Goal: Communication & Community: Share content

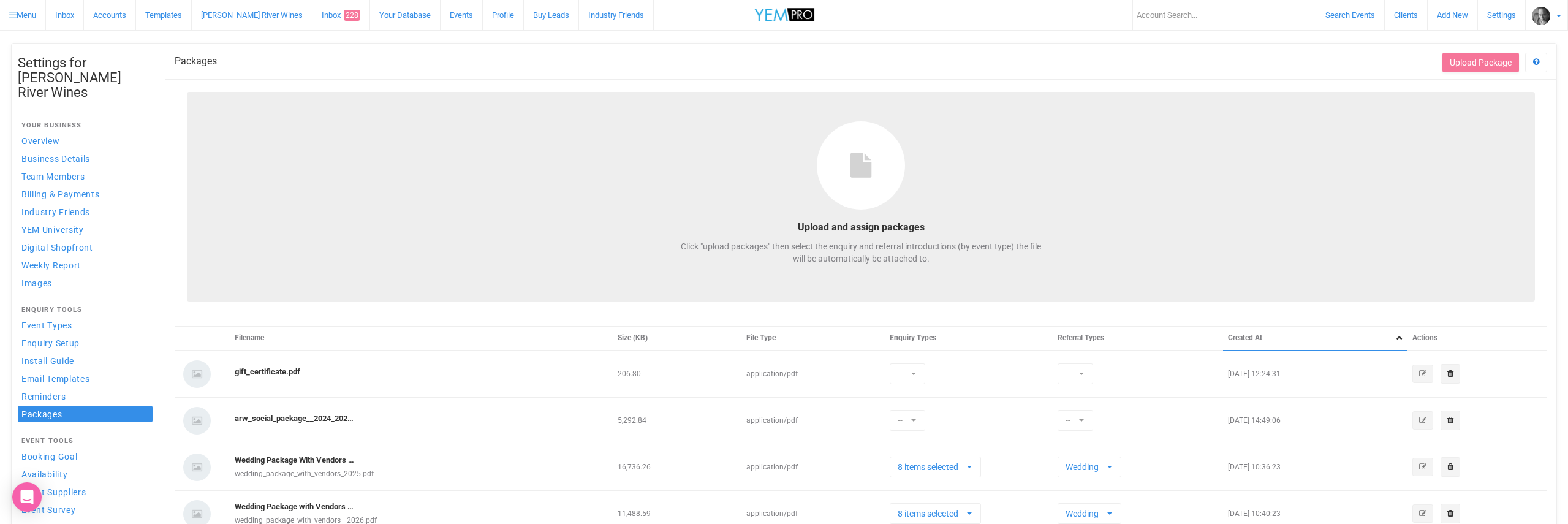
select select
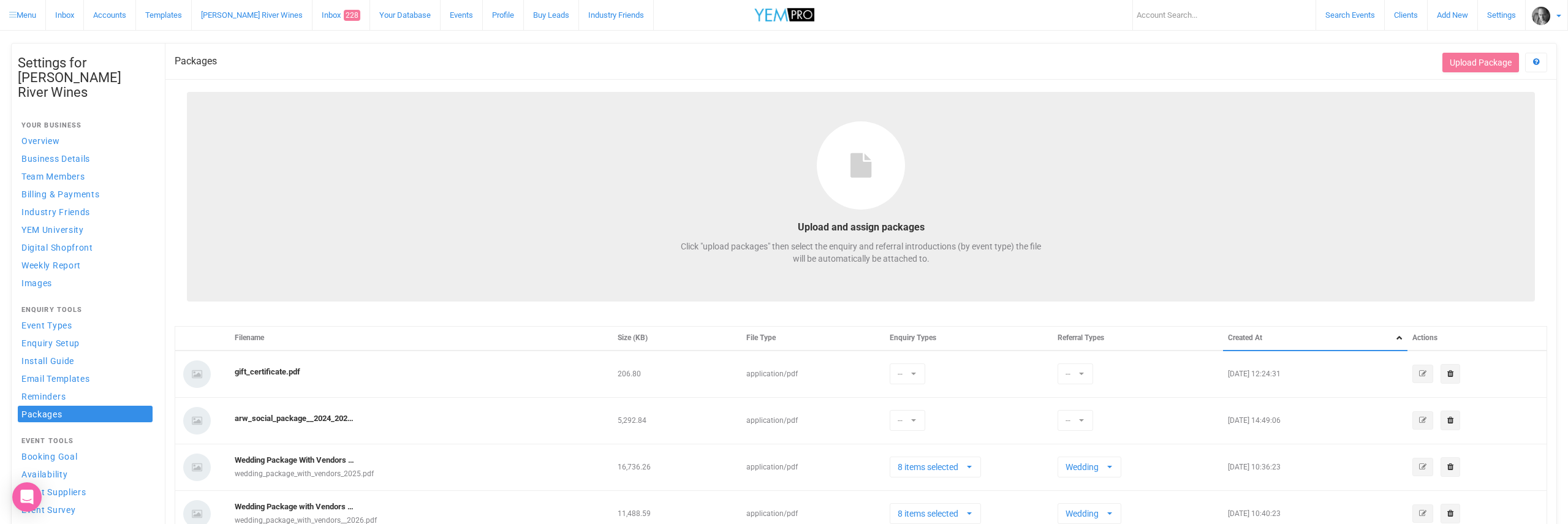
select select
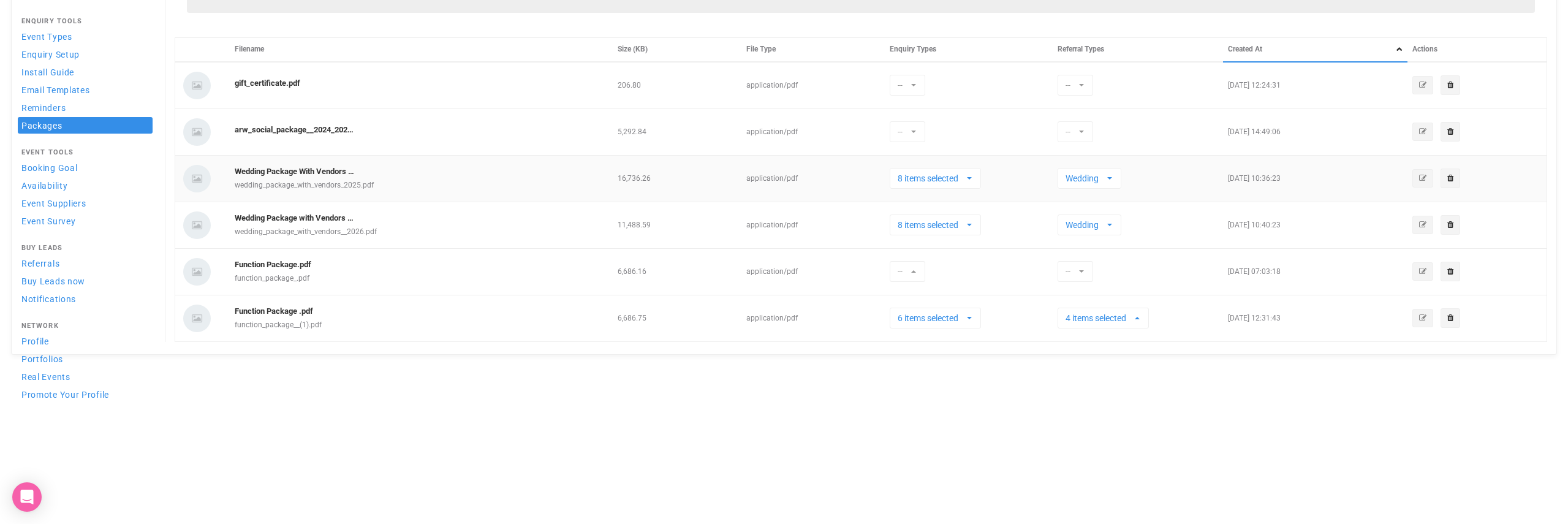
scroll to position [222, 0]
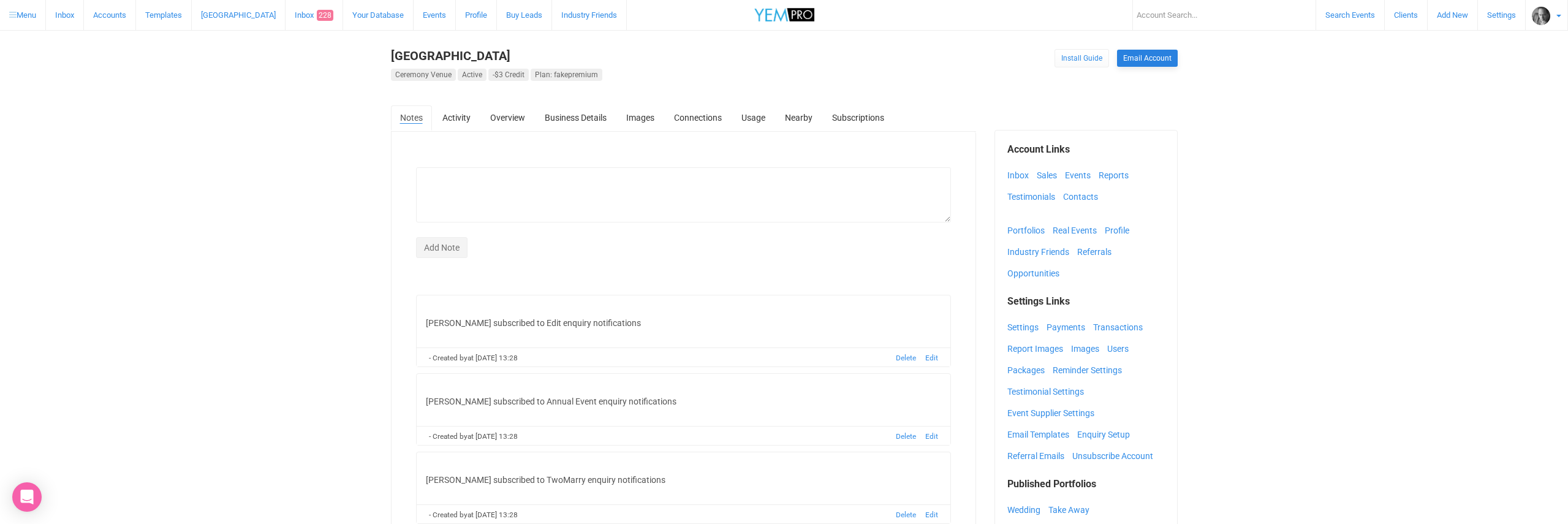
click at [1140, 58] on link "Email Account" at bounding box center [1146, 59] width 61 height 17
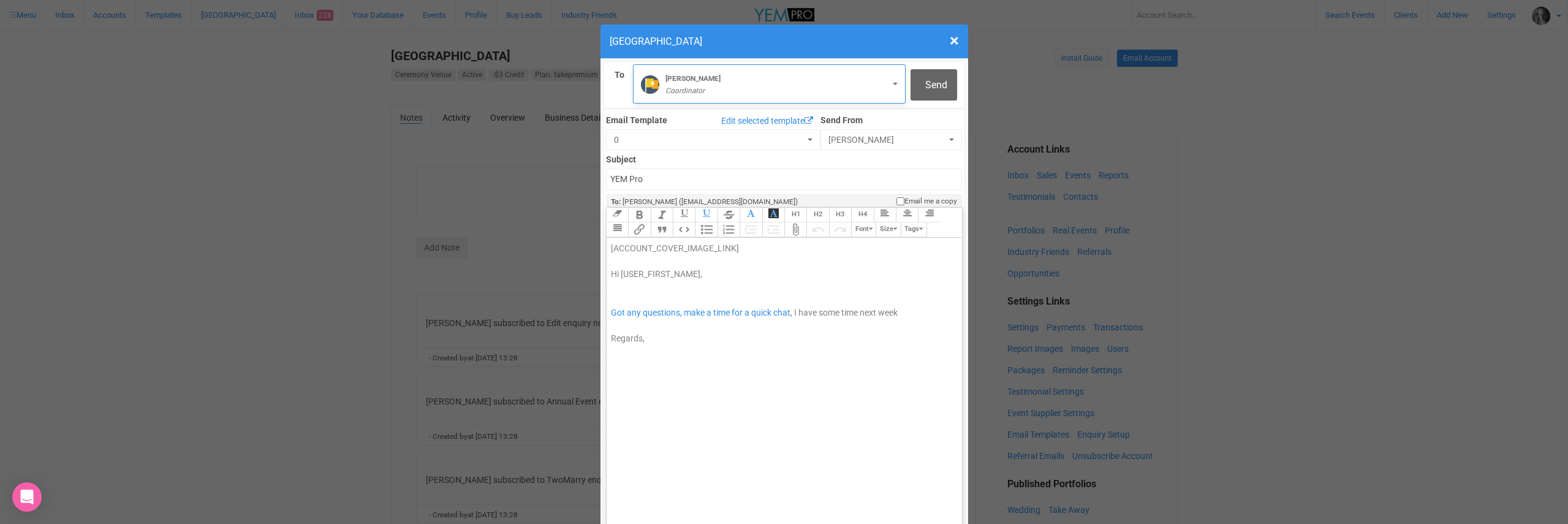
click at [690, 87] on em "Coordinator" at bounding box center [685, 91] width 39 height 9
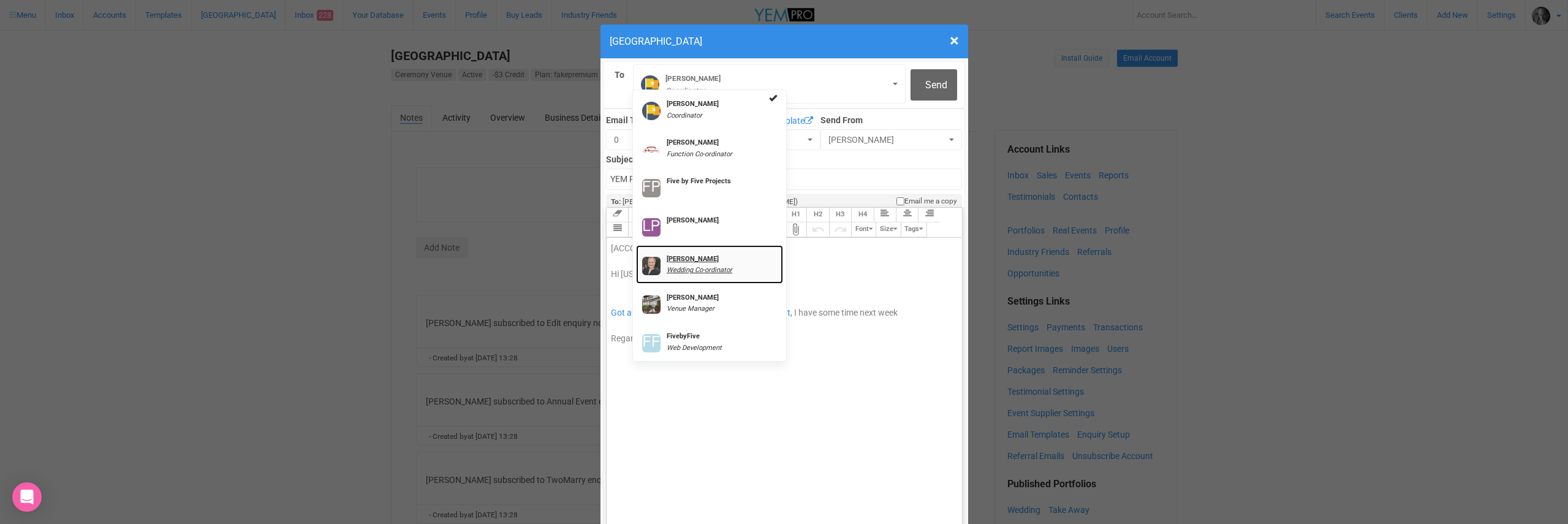
click at [698, 257] on strong "[PERSON_NAME]" at bounding box center [693, 259] width 52 height 8
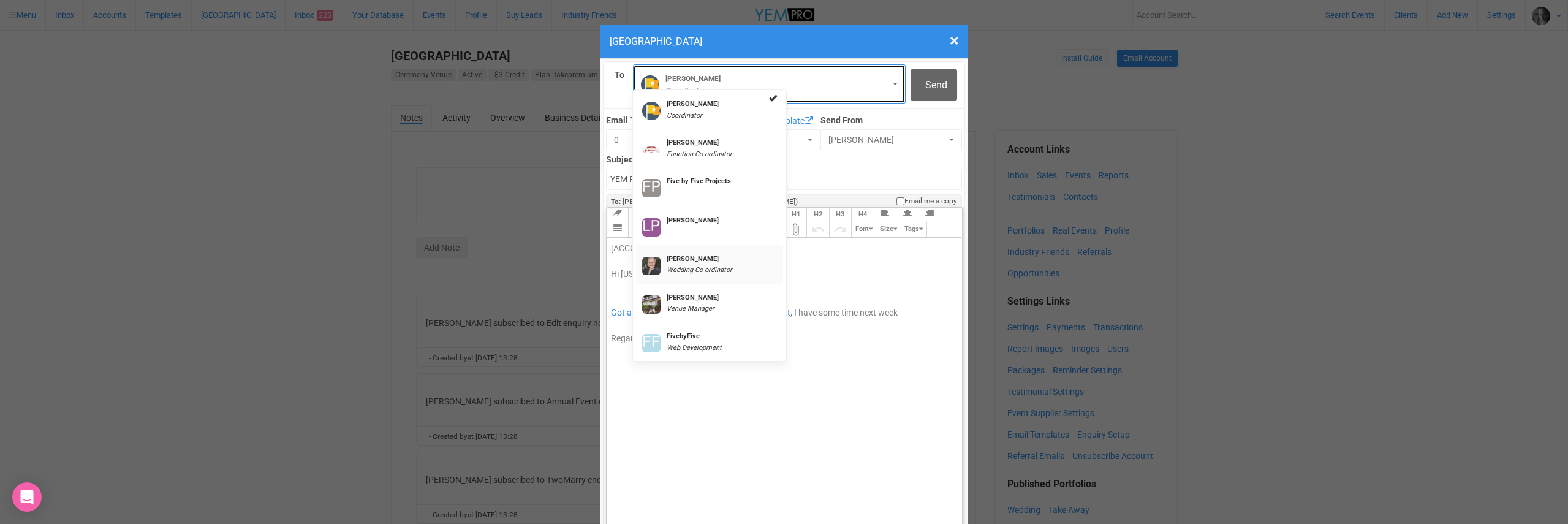
select select "1817"
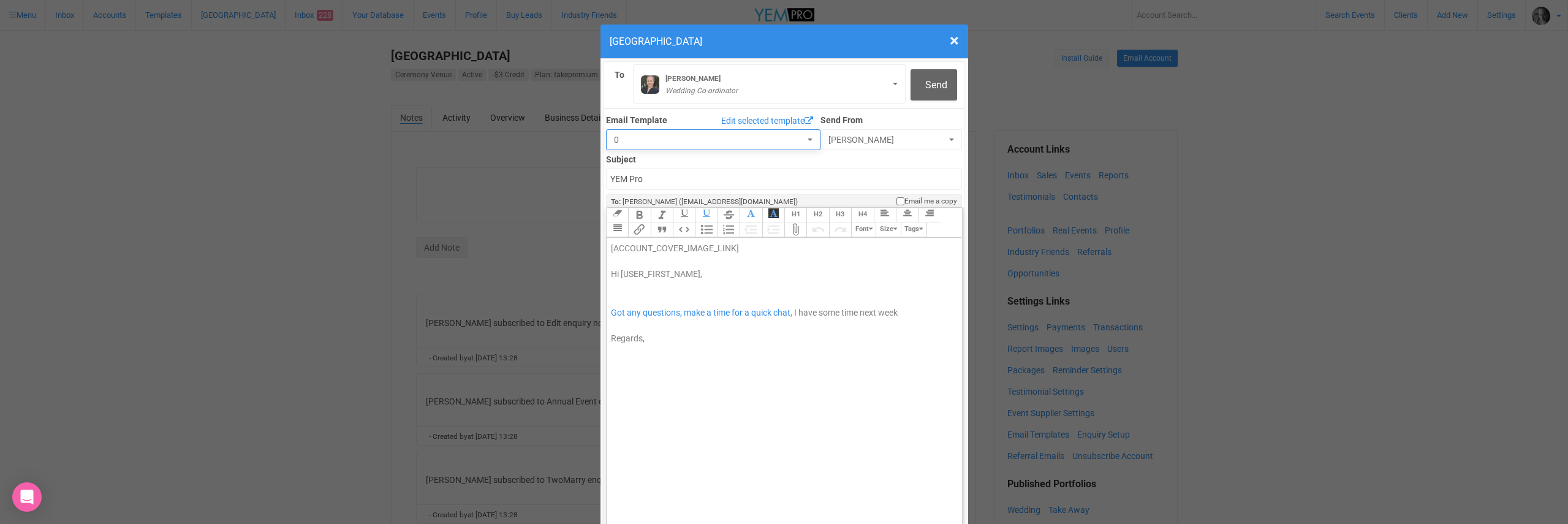
click at [623, 139] on span "0" at bounding box center [709, 140] width 191 height 13
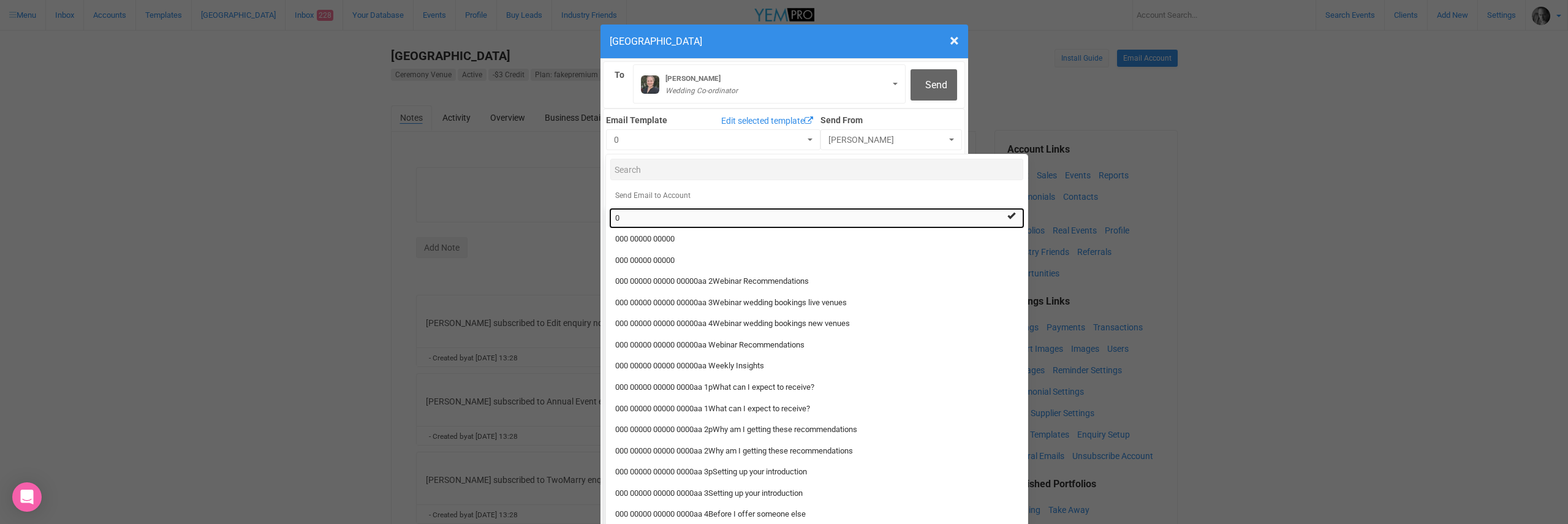
click at [624, 217] on link "0" at bounding box center [816, 219] width 415 height 21
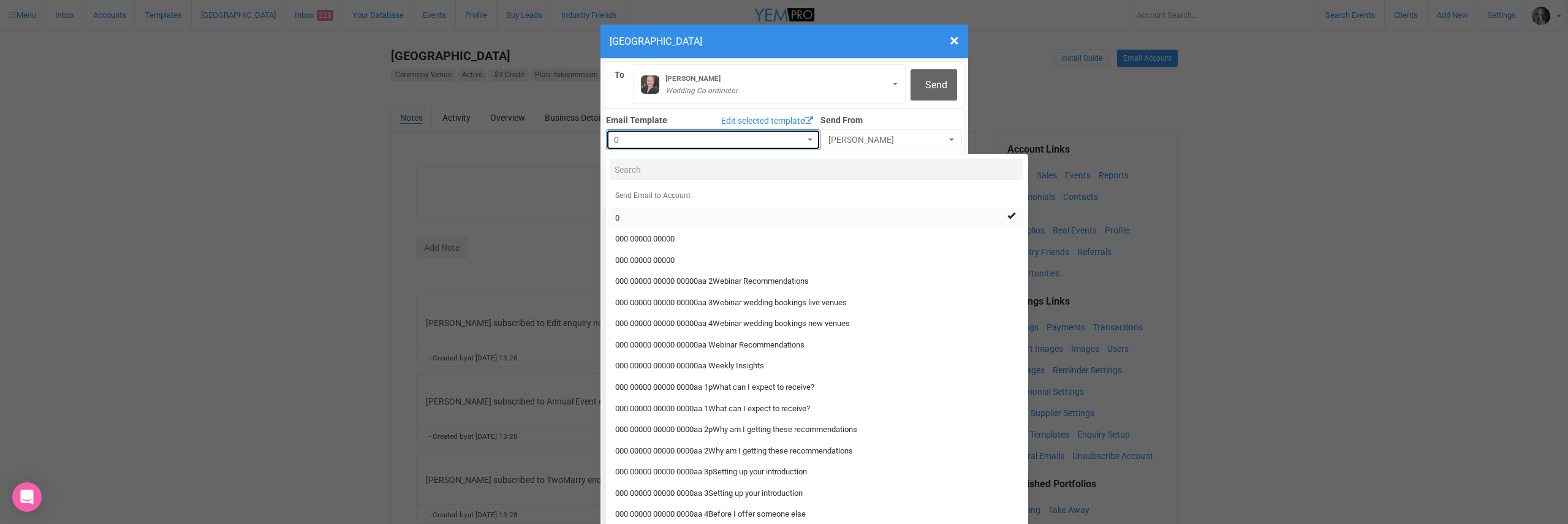
select select "403494"
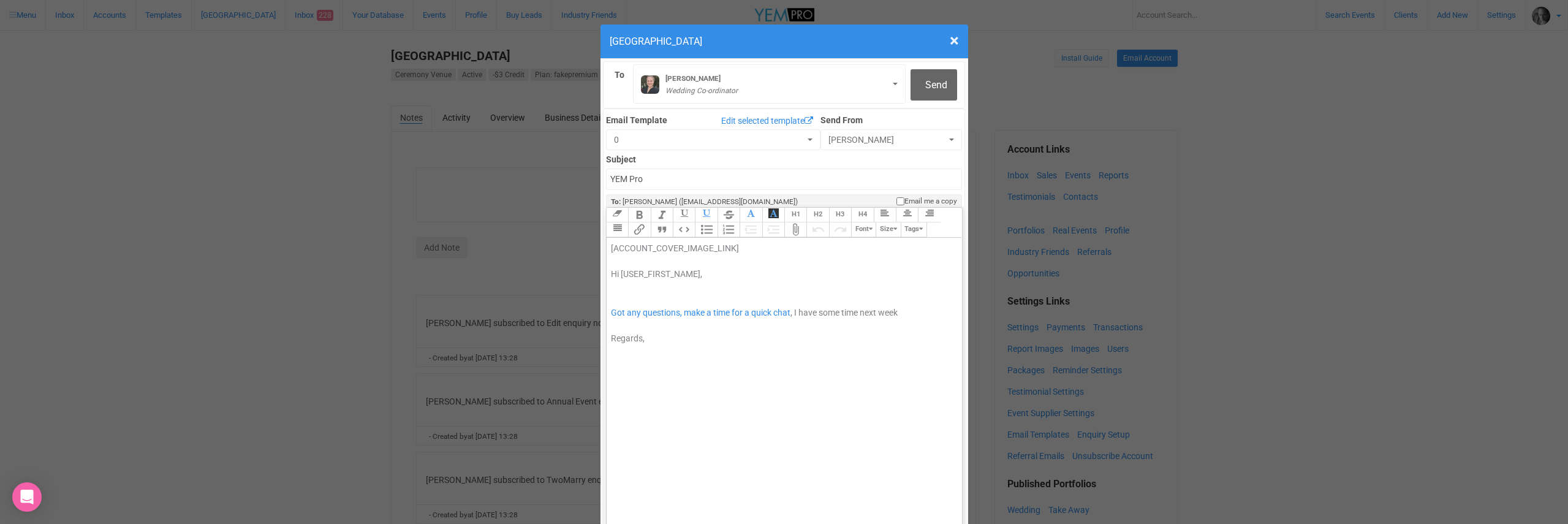
click at [620, 251] on div "[ACCOUNT_COVER_IMAGE_LINK] Hi [USER_FIRST_NAME], Got any questions, make a time…" at bounding box center [782, 293] width 343 height 103
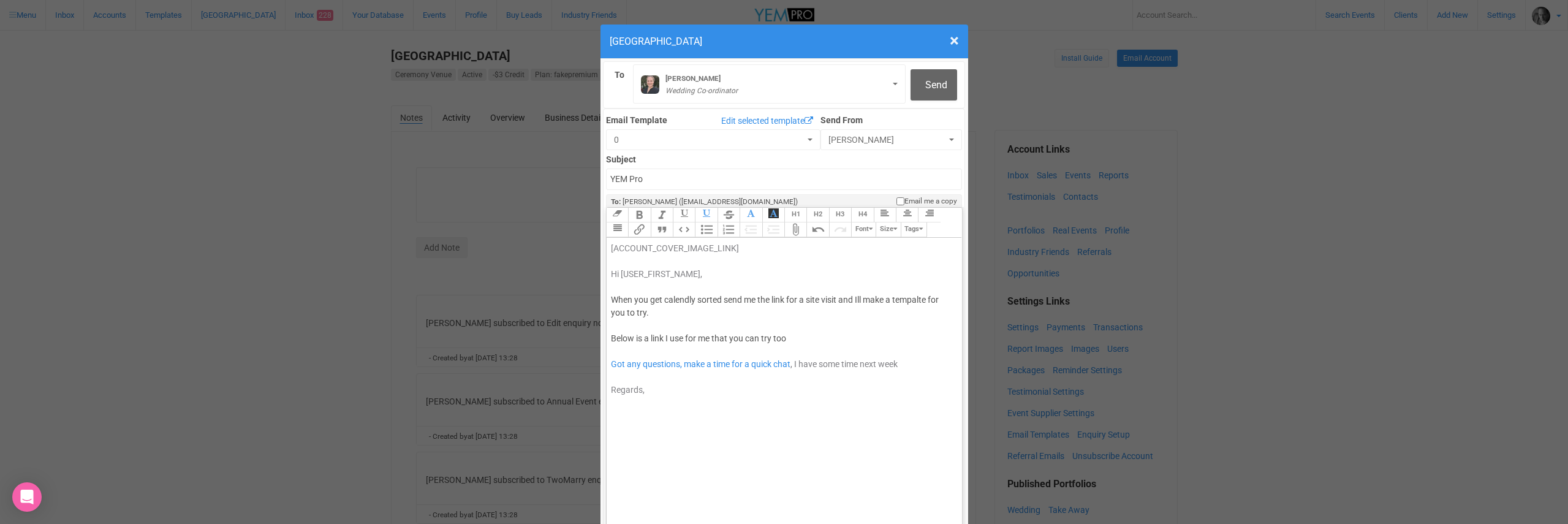
type trix-editor "<div><span style="background-color: rgb(255, 255, 255); font-family: Roboto, He…"
click at [736, 359] on span "Got any questions, make a time for a quick chat" at bounding box center [700, 364] width 179 height 10
click at [726, 359] on span "Got any questions, make a time for a quick chat" at bounding box center [700, 364] width 179 height 10
click at [711, 359] on span "Got any questions, make a time for a quick chat" at bounding box center [700, 364] width 179 height 10
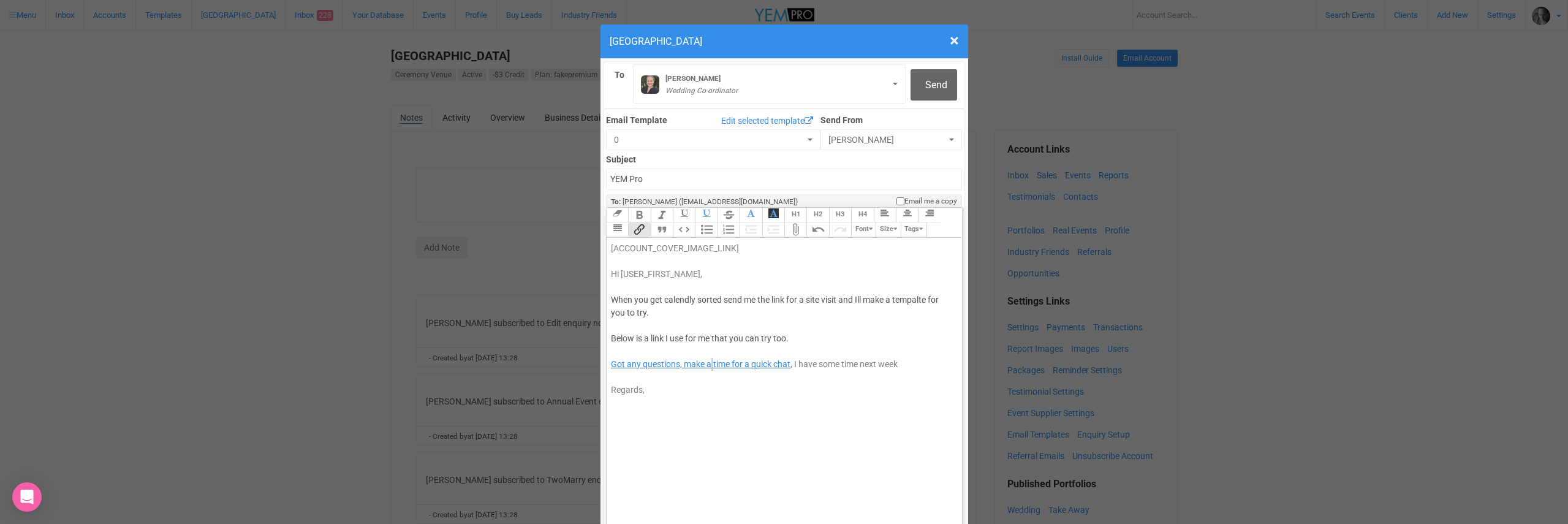
click at [711, 359] on span "Got any questions, make a time for a quick chat" at bounding box center [700, 364] width 179 height 10
click at [940, 87] on span "Send" at bounding box center [935, 85] width 22 height 12
